Goal: Browse casually: Explore the website without a specific task or goal

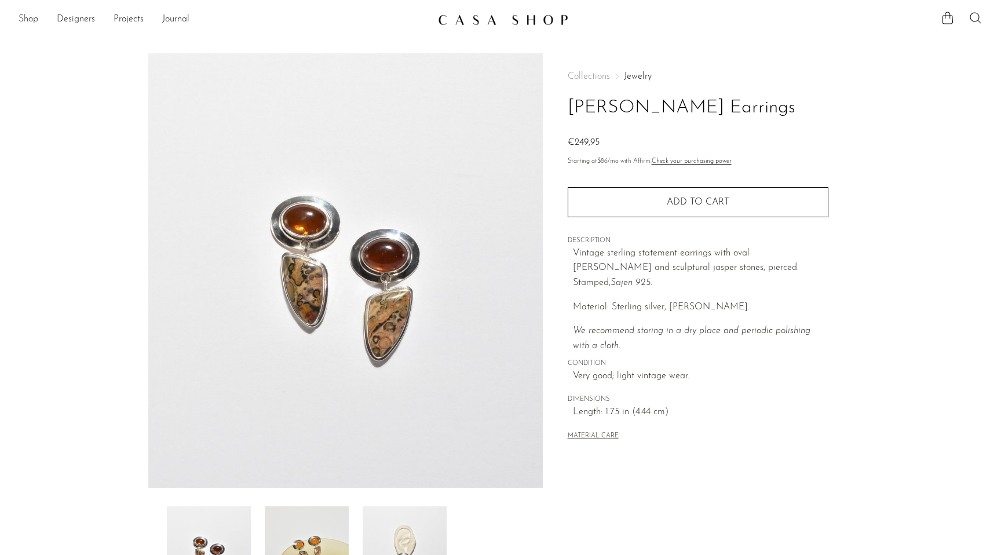
click at [30, 23] on link "Shop" at bounding box center [29, 19] width 20 height 15
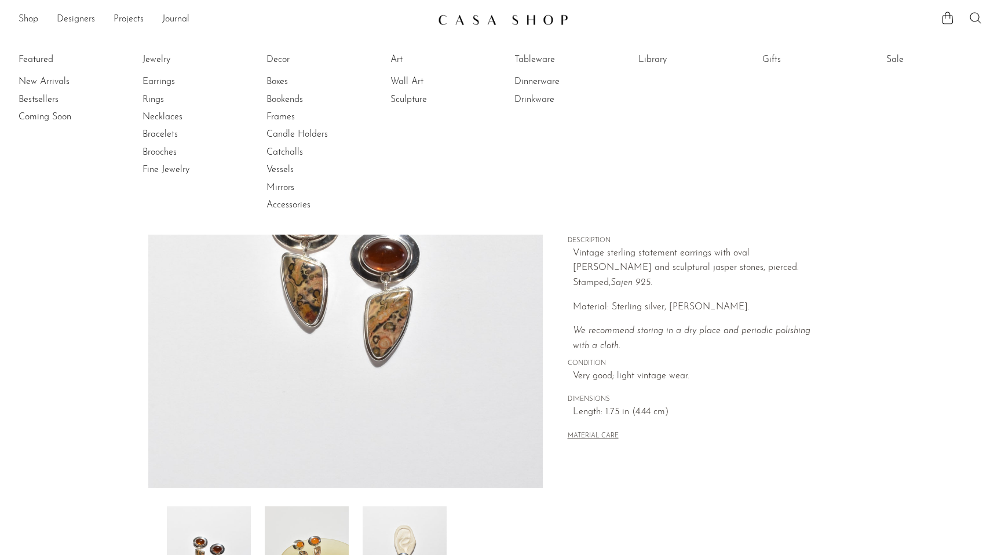
click at [492, 29] on link at bounding box center [500, 19] width 125 height 21
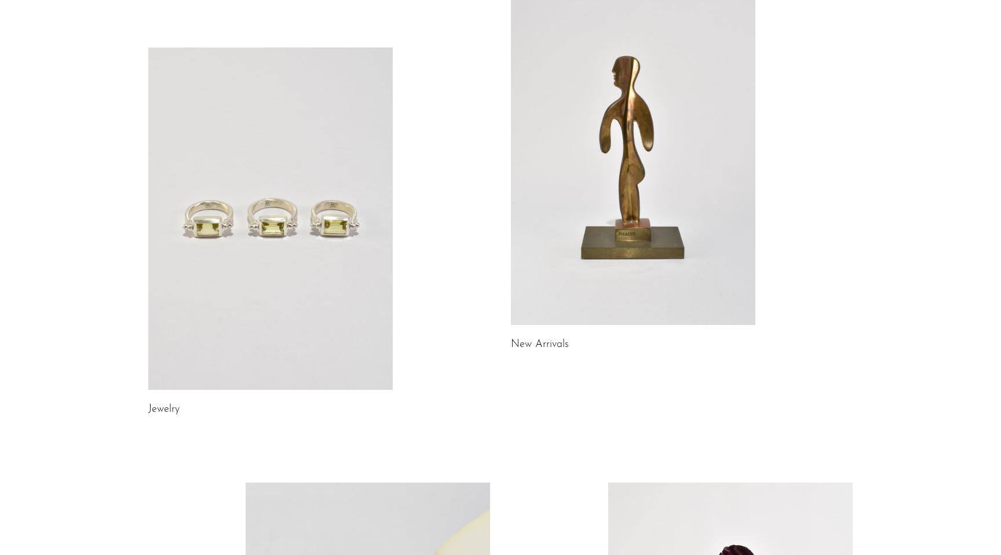
scroll to position [184, 0]
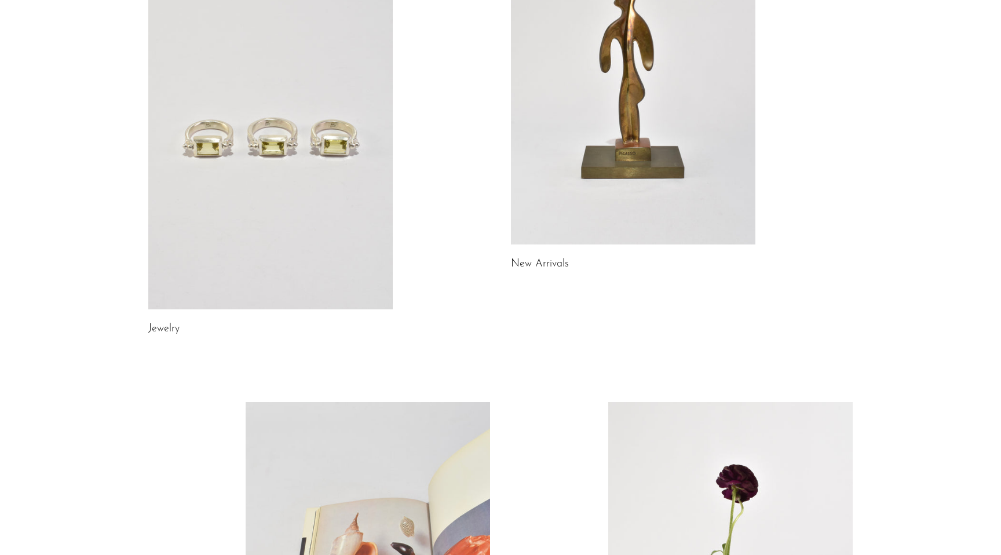
click at [352, 101] on link at bounding box center [270, 138] width 245 height 343
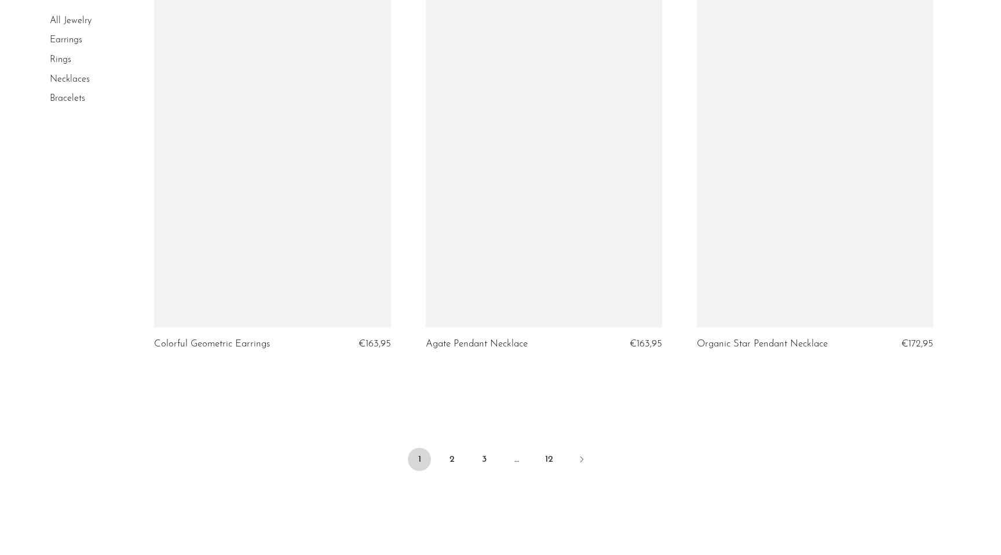
scroll to position [4383, 0]
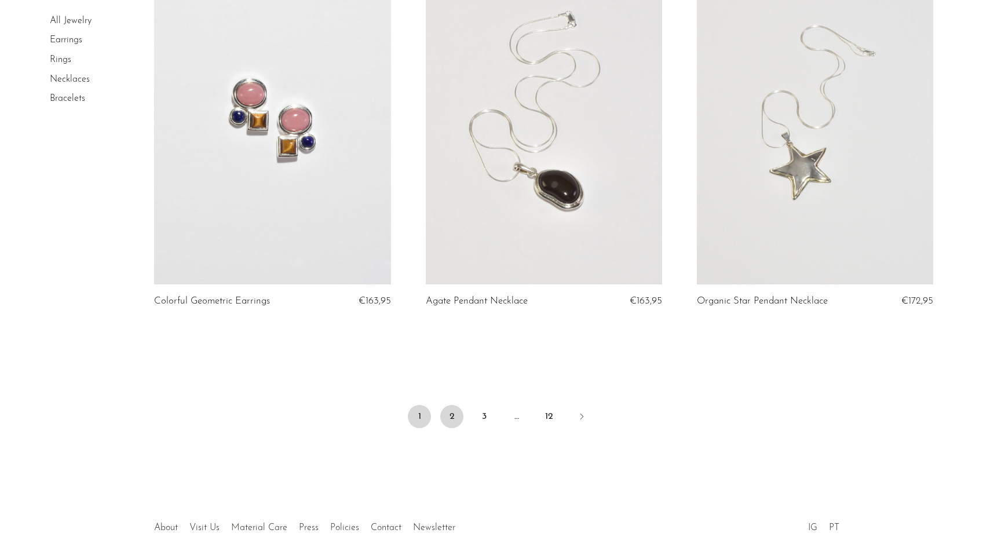
click at [455, 418] on link "2" at bounding box center [451, 416] width 23 height 23
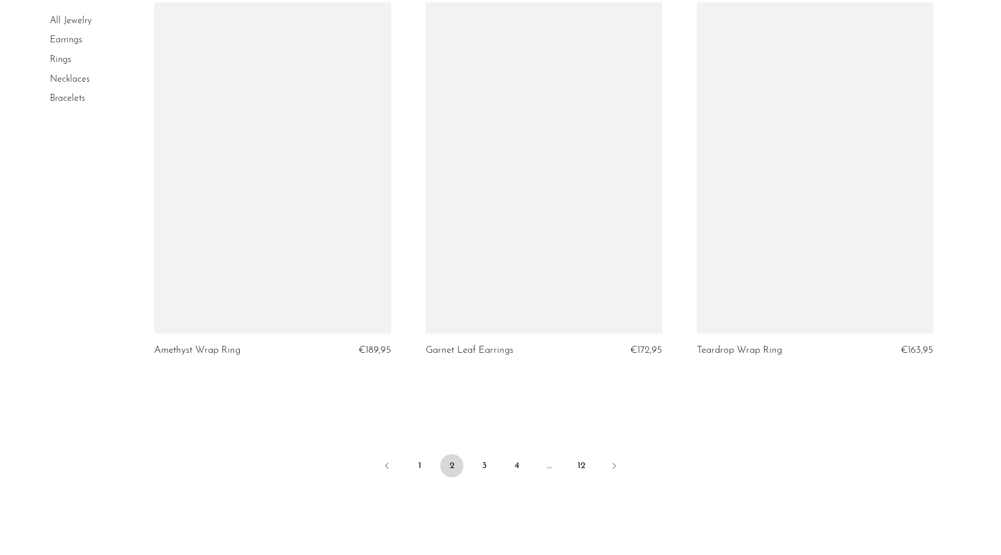
scroll to position [4329, 0]
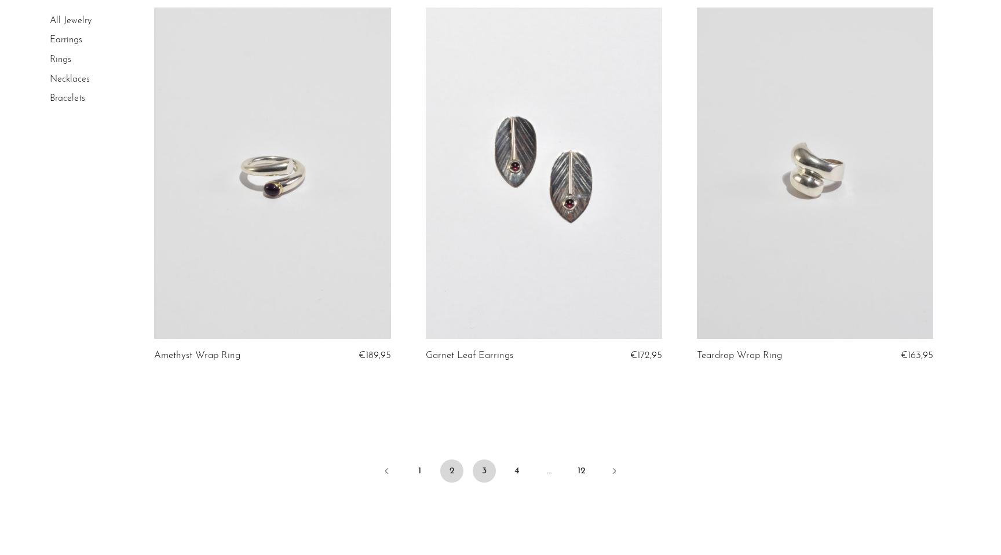
click at [483, 466] on link "3" at bounding box center [484, 471] width 23 height 23
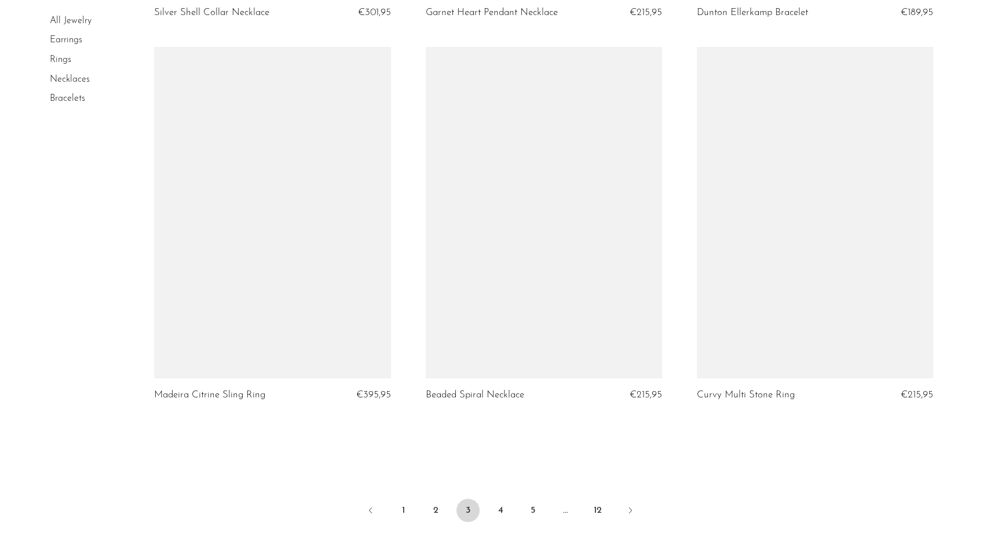
scroll to position [4296, 0]
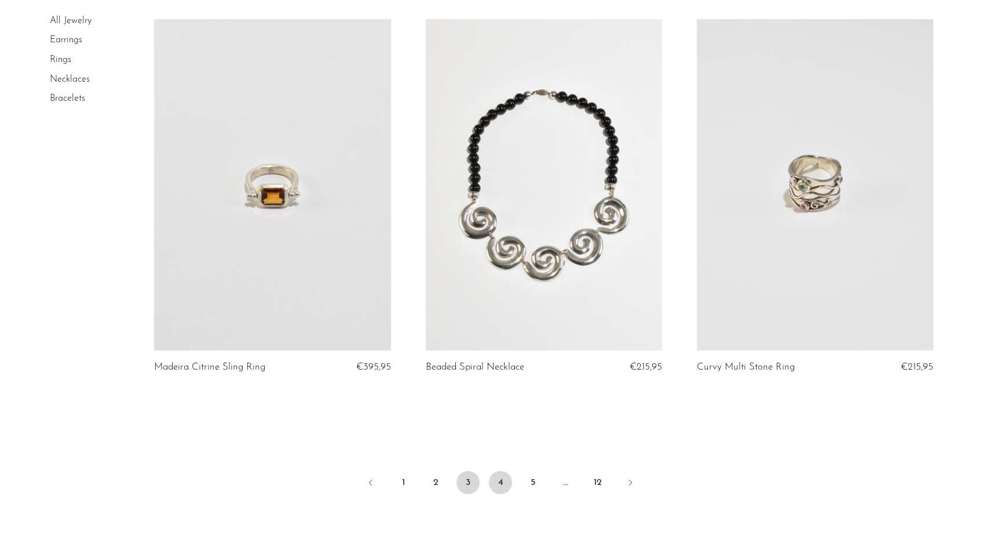
click at [501, 483] on link "4" at bounding box center [500, 482] width 23 height 23
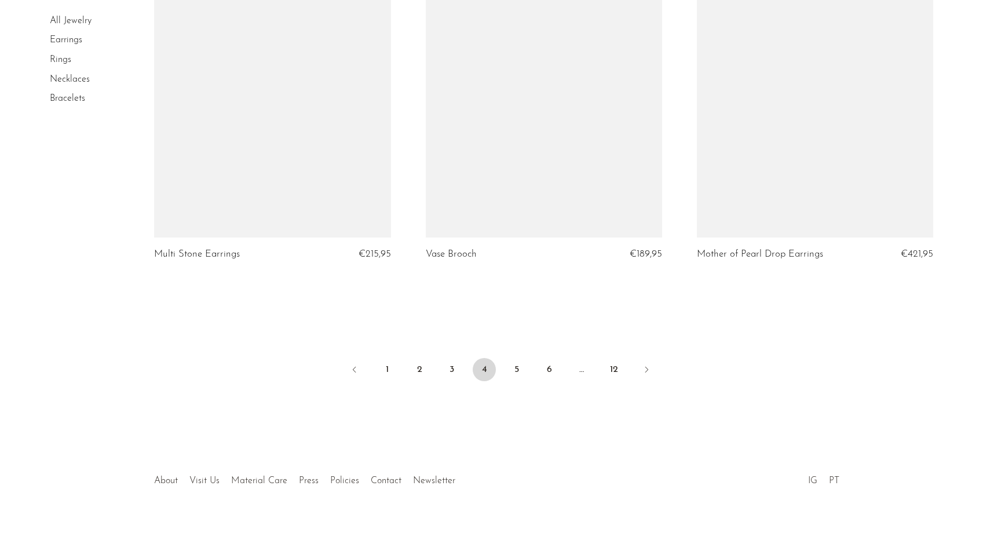
scroll to position [4412, 0]
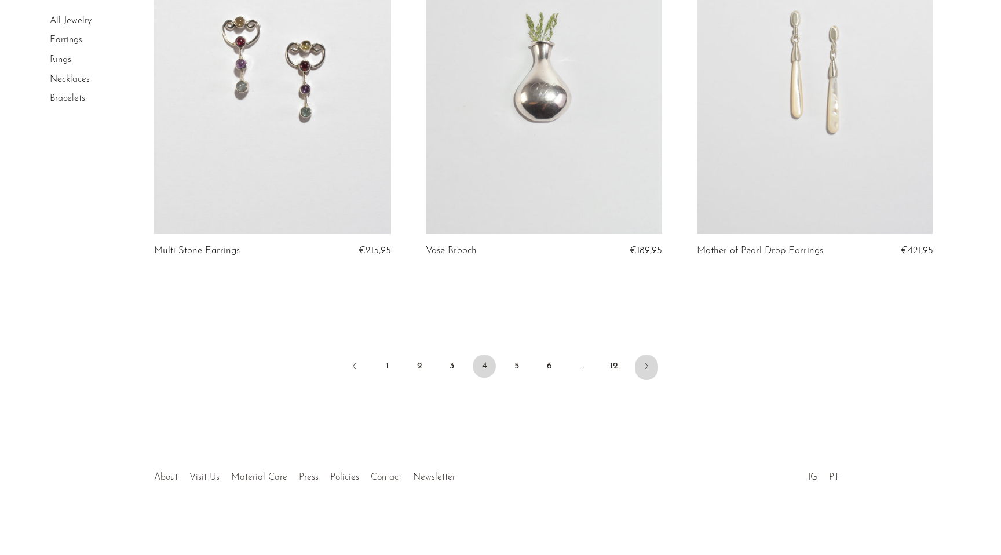
click at [642, 370] on icon "Next" at bounding box center [646, 366] width 9 height 9
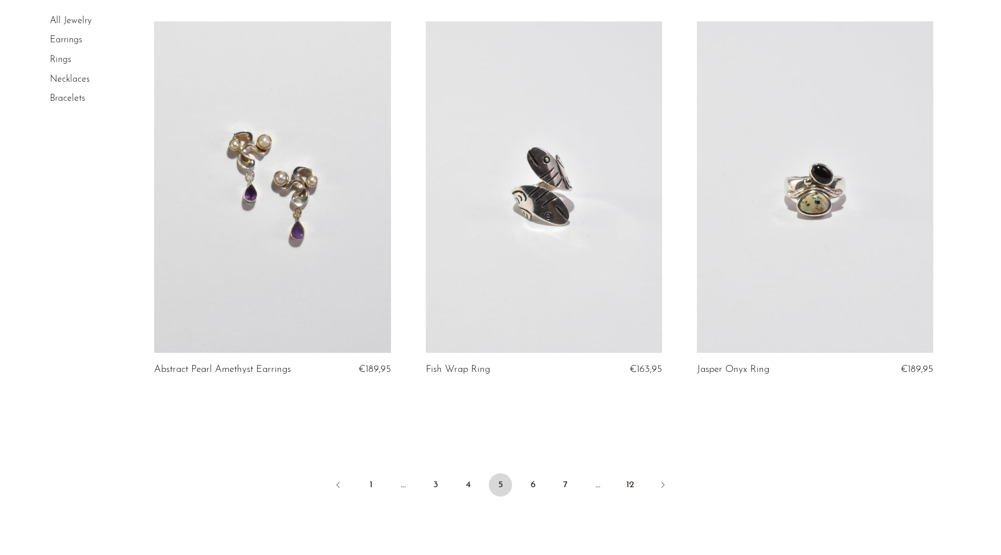
scroll to position [4313, 0]
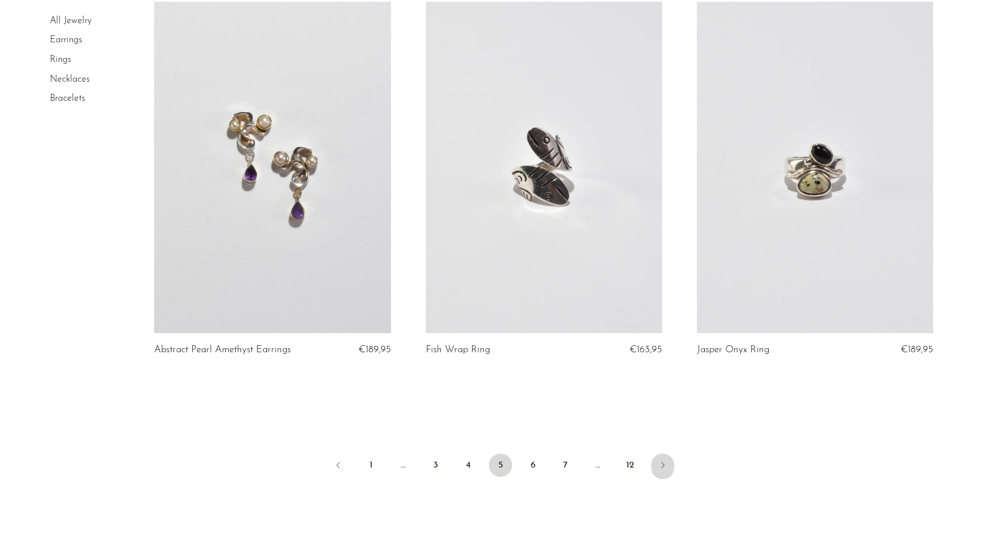
click at [669, 461] on link "Next" at bounding box center [662, 467] width 23 height 26
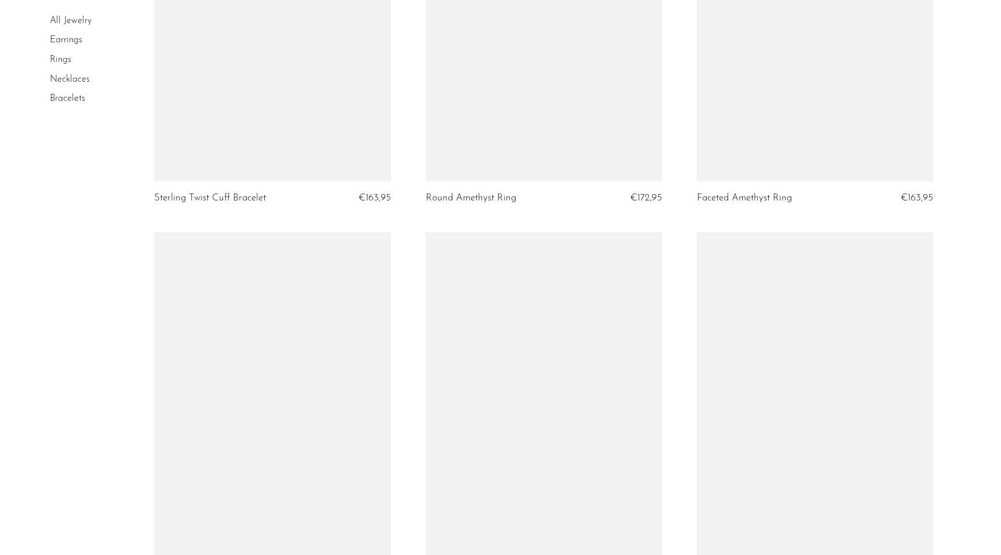
scroll to position [4412, 0]
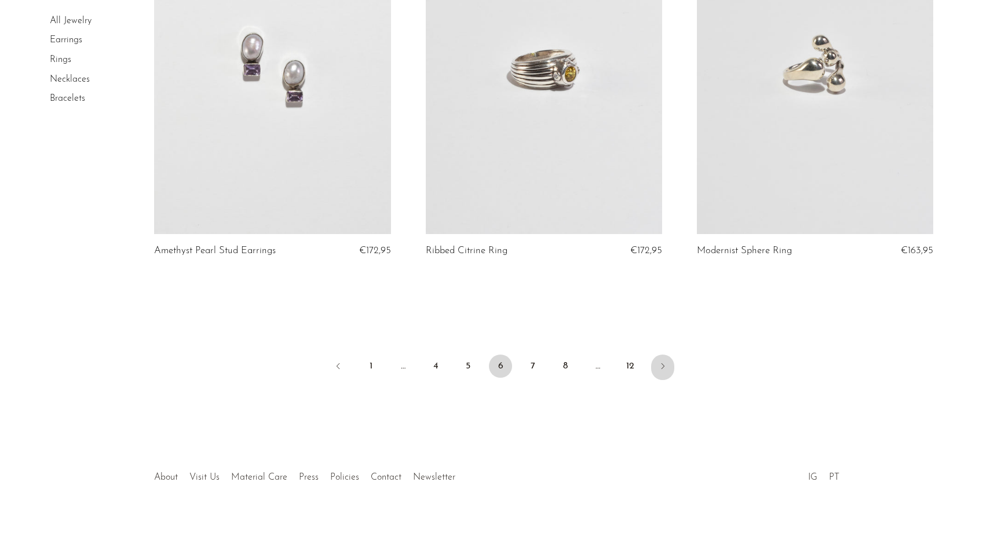
click at [662, 369] on icon "Next" at bounding box center [662, 366] width 9 height 9
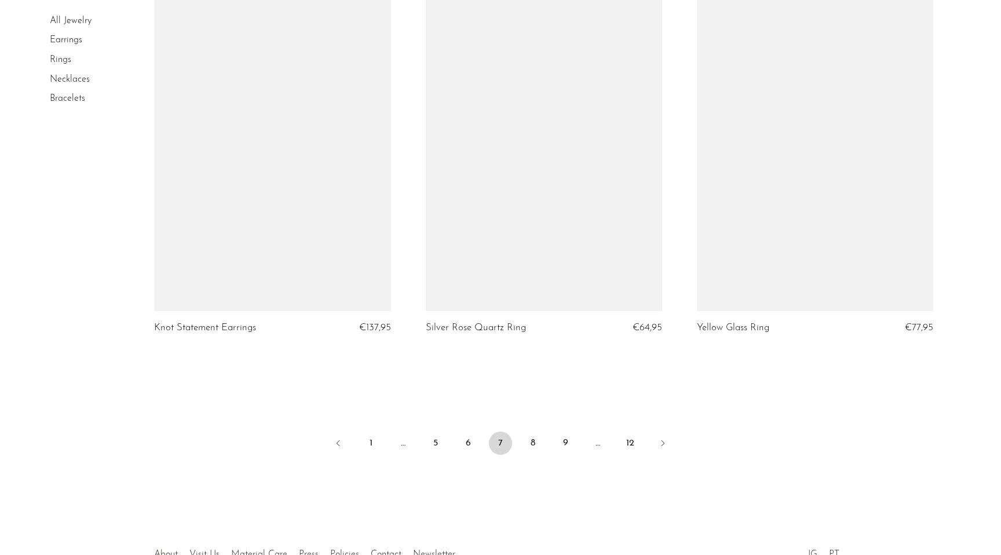
scroll to position [4412, 0]
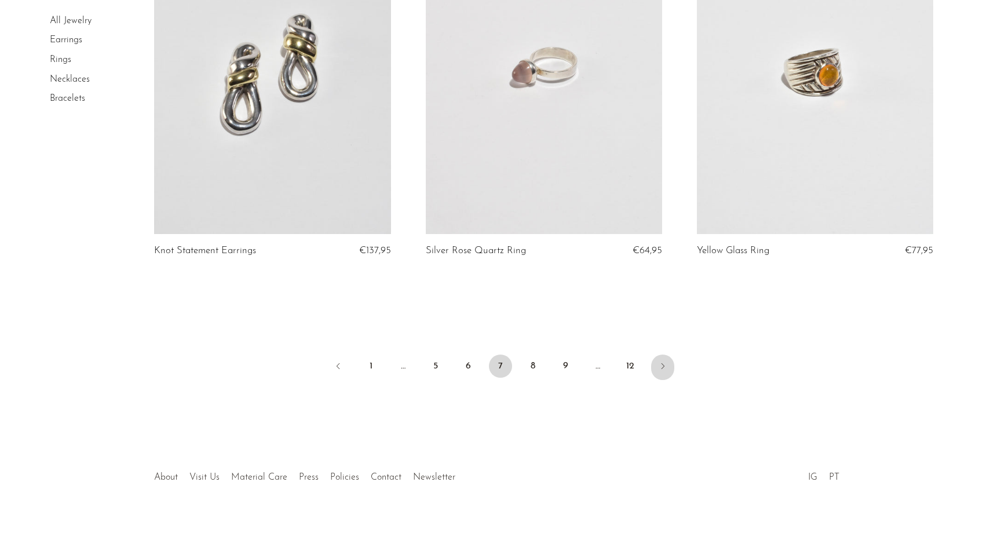
click at [660, 365] on icon "Next" at bounding box center [662, 366] width 9 height 9
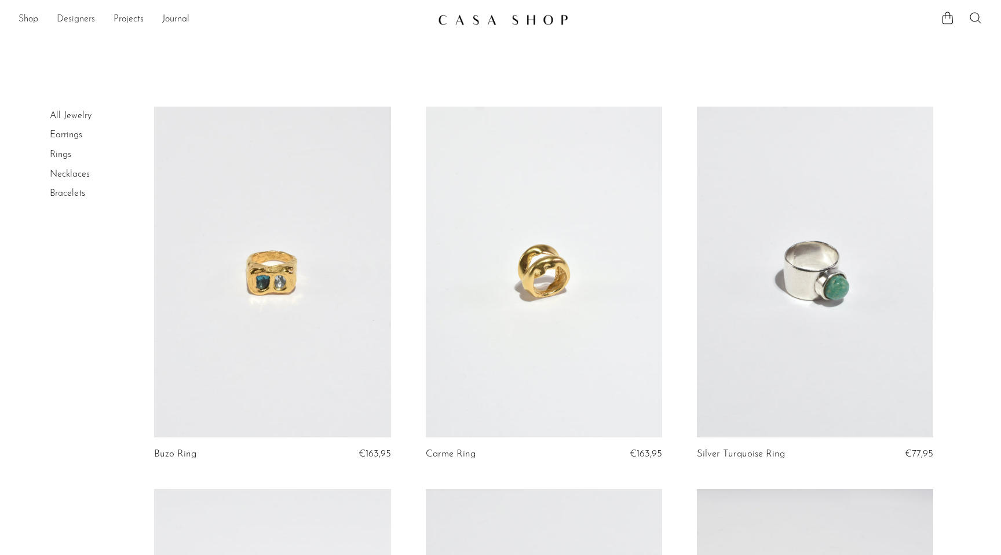
click at [77, 26] on link "Designers" at bounding box center [76, 19] width 38 height 15
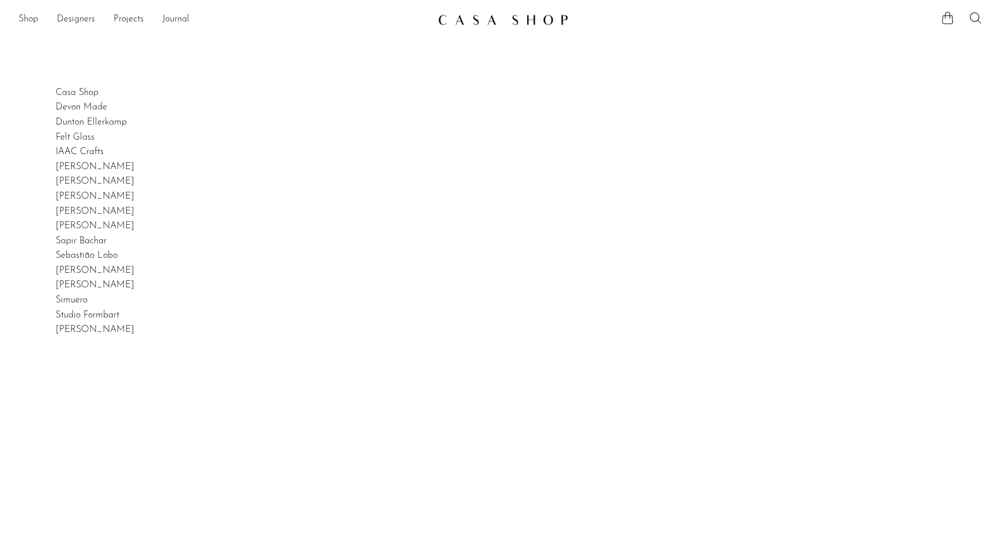
click at [500, 23] on img at bounding box center [503, 20] width 130 height 12
